Goal: Information Seeking & Learning: Learn about a topic

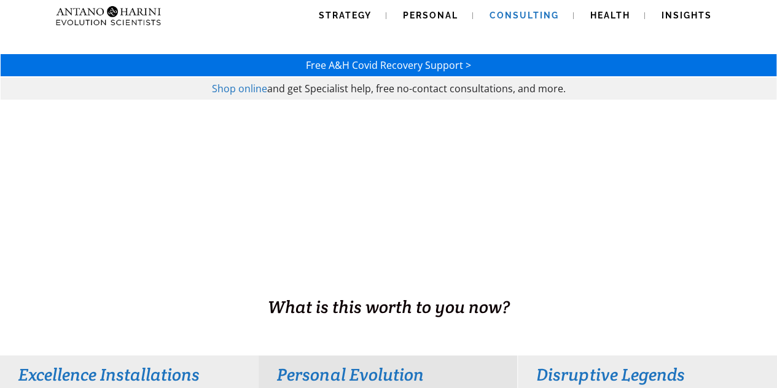
click at [502, 18] on span "Consulting" at bounding box center [523, 15] width 69 height 10
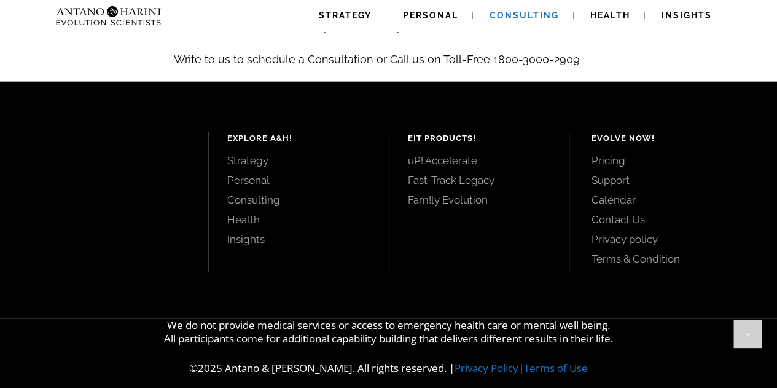
scroll to position [1450, 0]
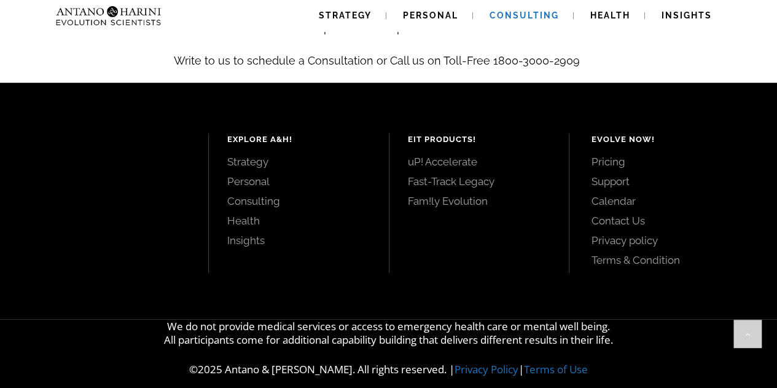
click at [605, 155] on link "Pricing" at bounding box center [670, 162] width 158 height 14
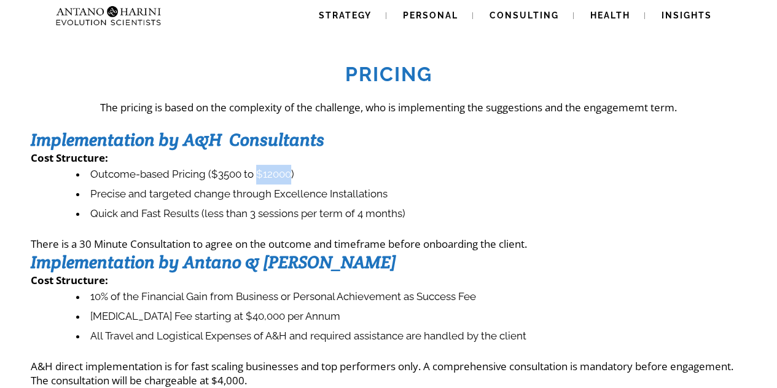
drag, startPoint x: 258, startPoint y: 176, endPoint x: 291, endPoint y: 176, distance: 33.2
click at [291, 176] on li "Outcome-based Pricing ($3500 to $12000)" at bounding box center [411, 175] width 670 height 20
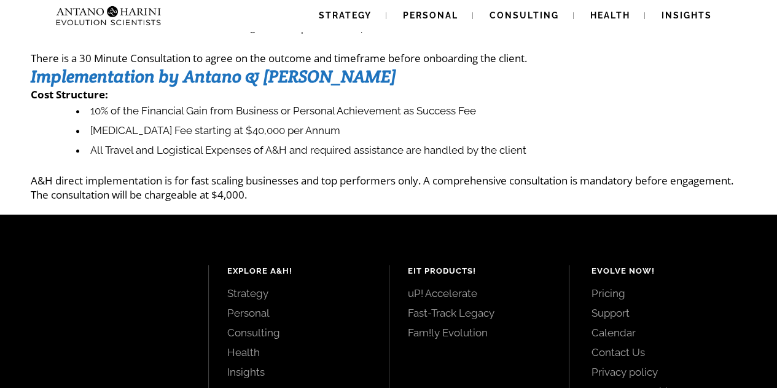
scroll to position [184, 0]
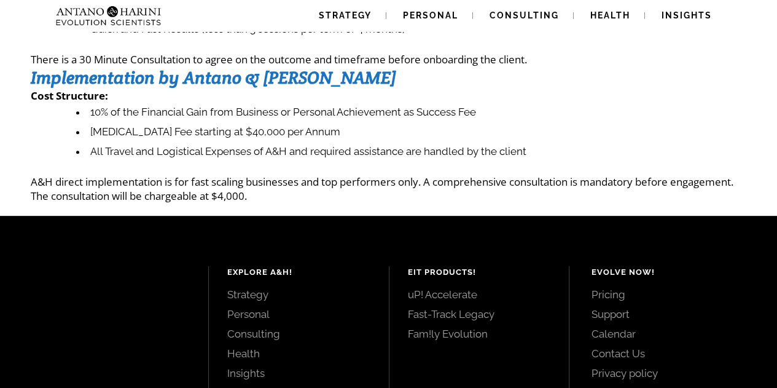
click at [228, 200] on p "A&H direct implementation is for fast scaling businesses and top performers onl…" at bounding box center [388, 188] width 715 height 28
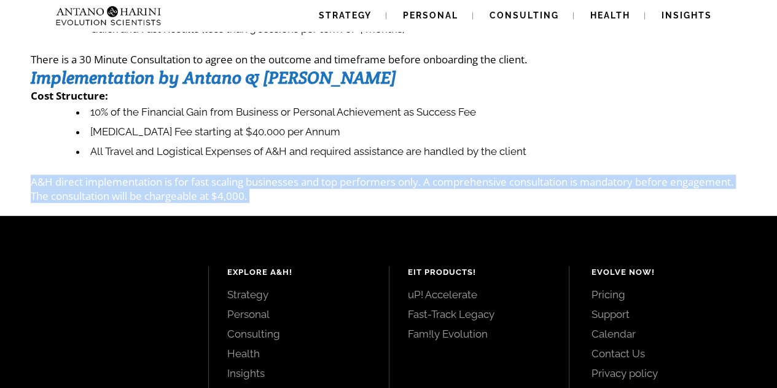
click at [228, 200] on p "A&H direct implementation is for fast scaling businesses and top performers onl…" at bounding box center [388, 188] width 715 height 28
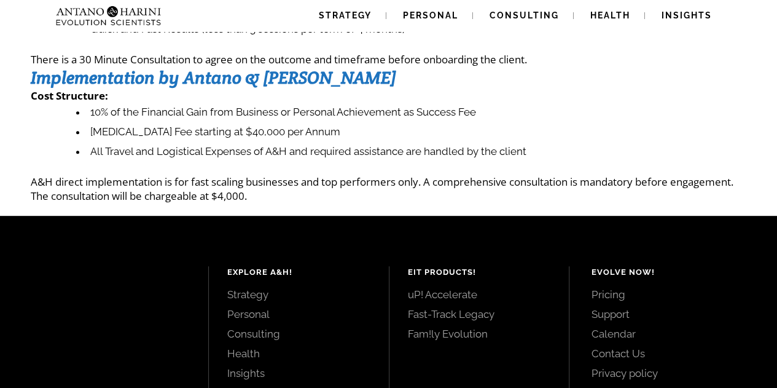
scroll to position [0, 0]
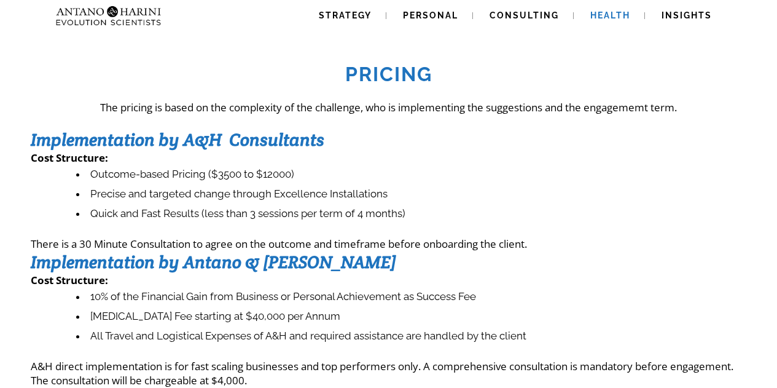
click at [597, 16] on span "Health" at bounding box center [610, 15] width 40 height 10
